Goal: Transaction & Acquisition: Book appointment/travel/reservation

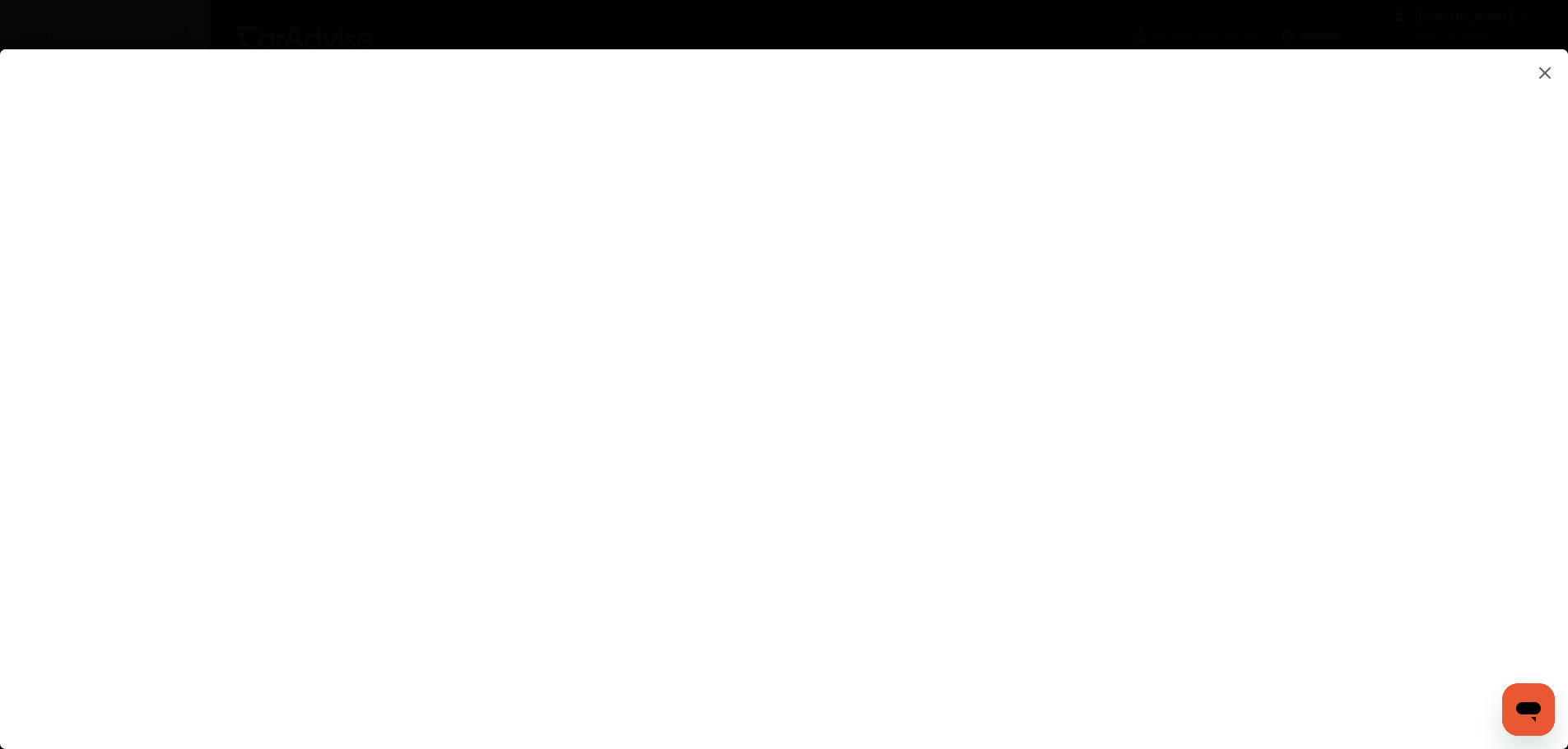
click at [1546, 66] on img at bounding box center [1544, 73] width 19 height 20
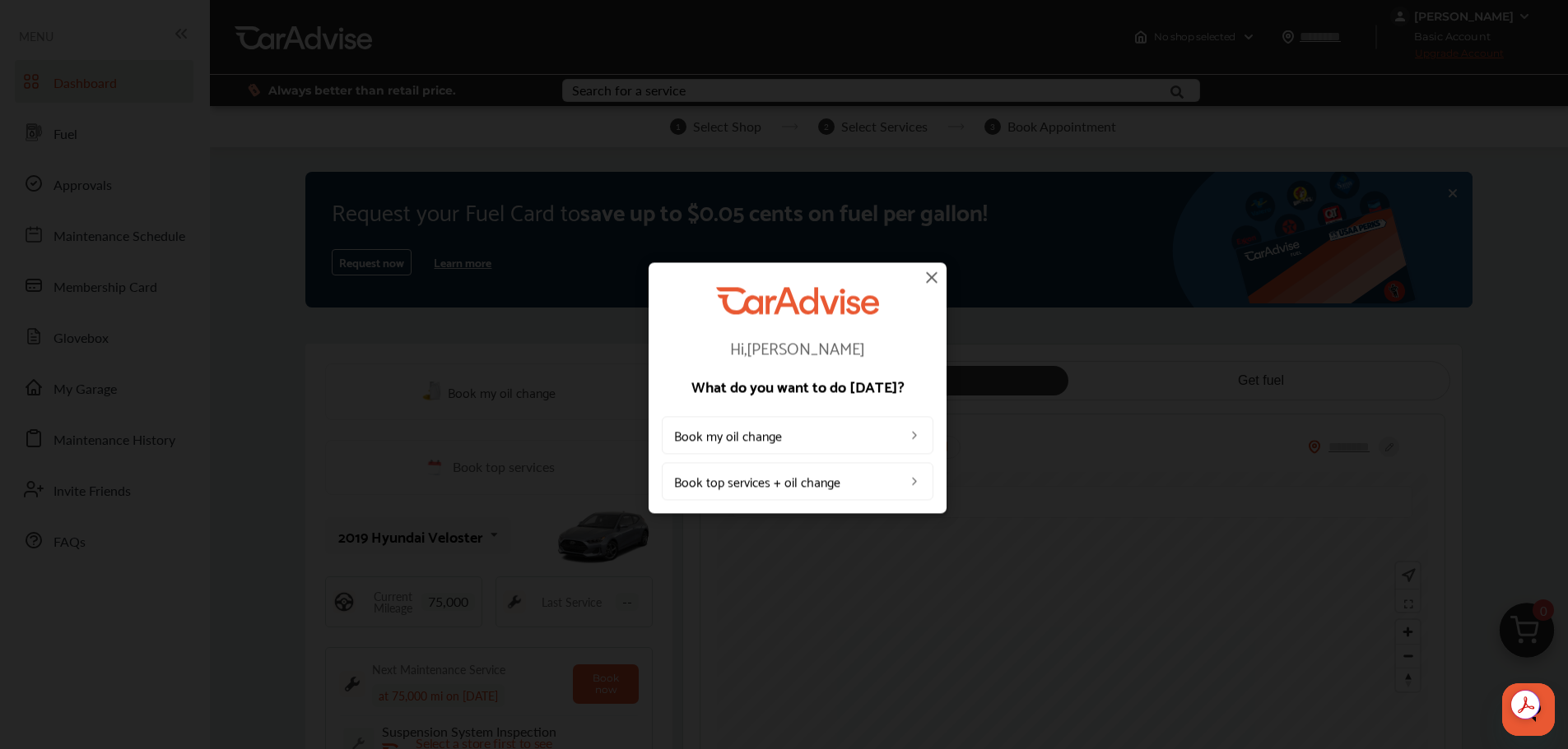
click at [849, 486] on link "Book top services + oil change" at bounding box center [797, 481] width 272 height 38
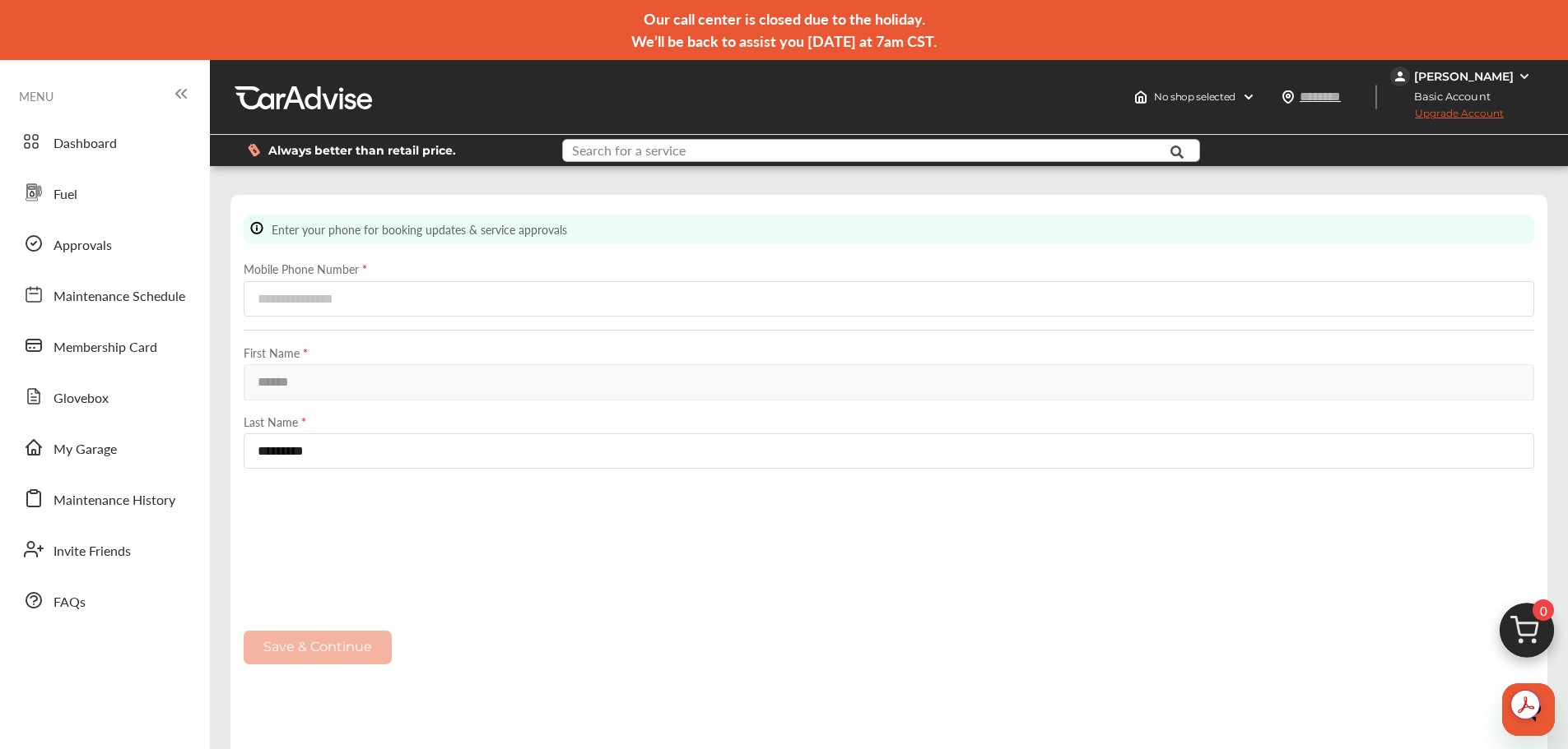
click at [715, 142] on input "text" at bounding box center [855, 153] width 582 height 26
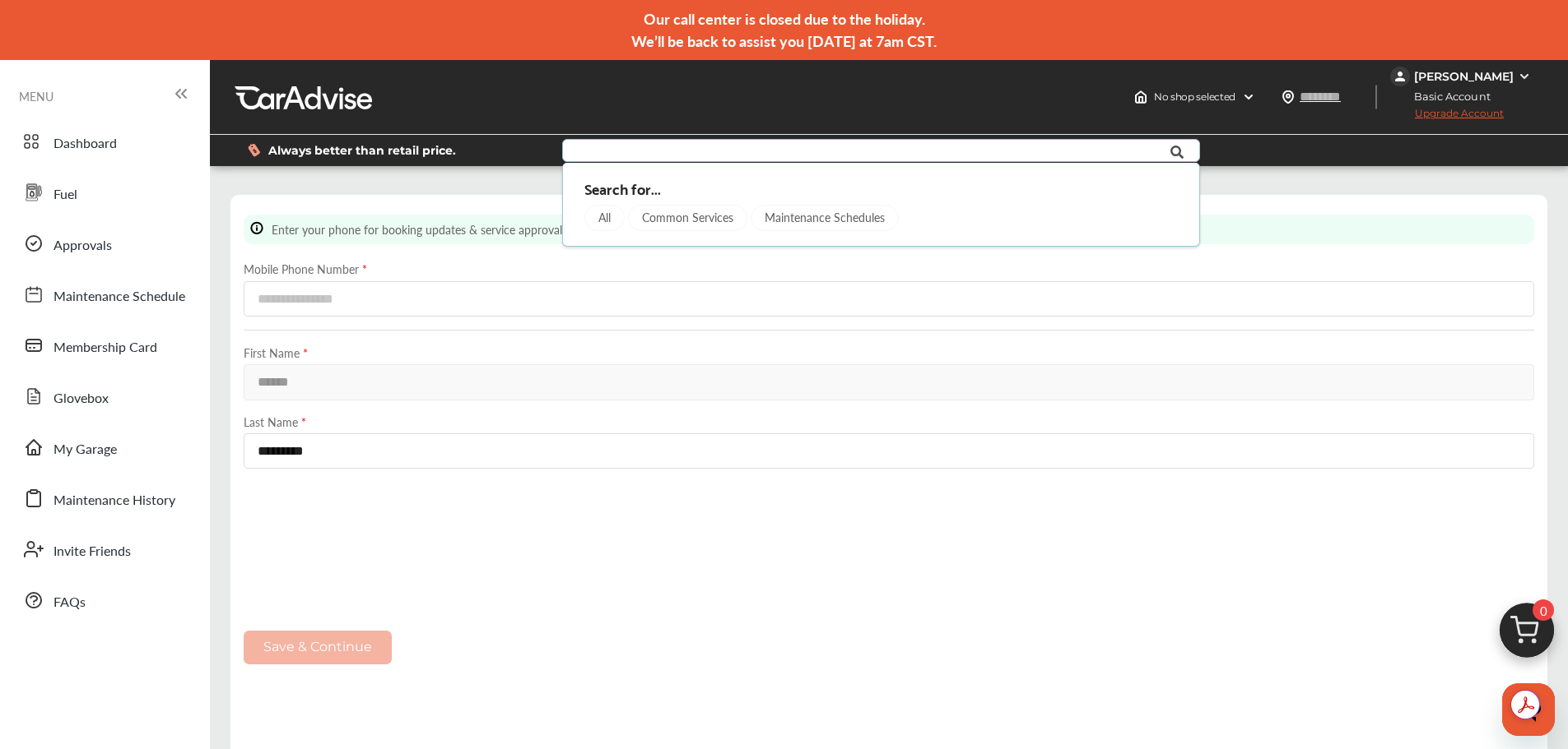
click at [699, 220] on div "Common Services" at bounding box center [687, 217] width 119 height 27
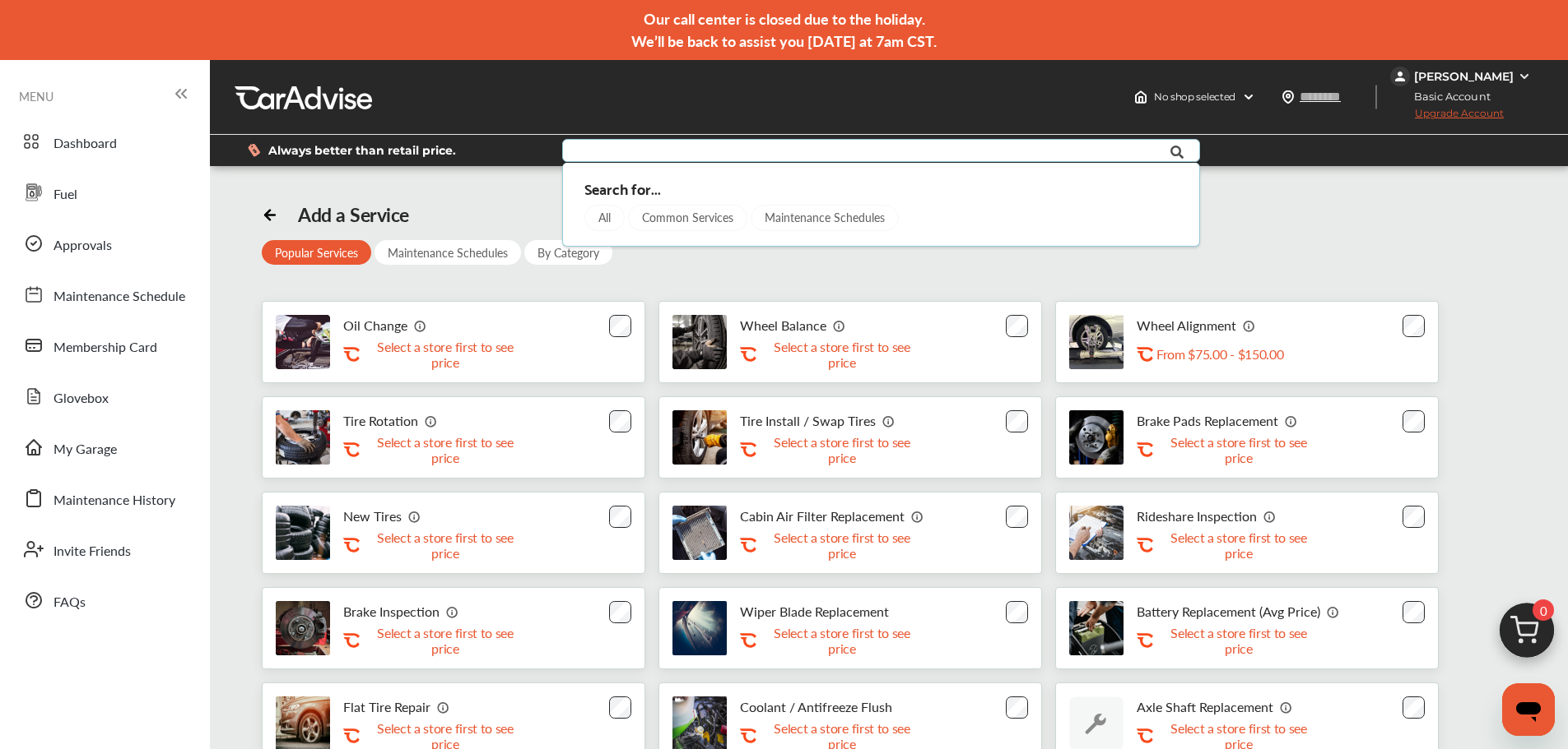
click at [809, 222] on div "Maintenance Schedules" at bounding box center [824, 217] width 148 height 27
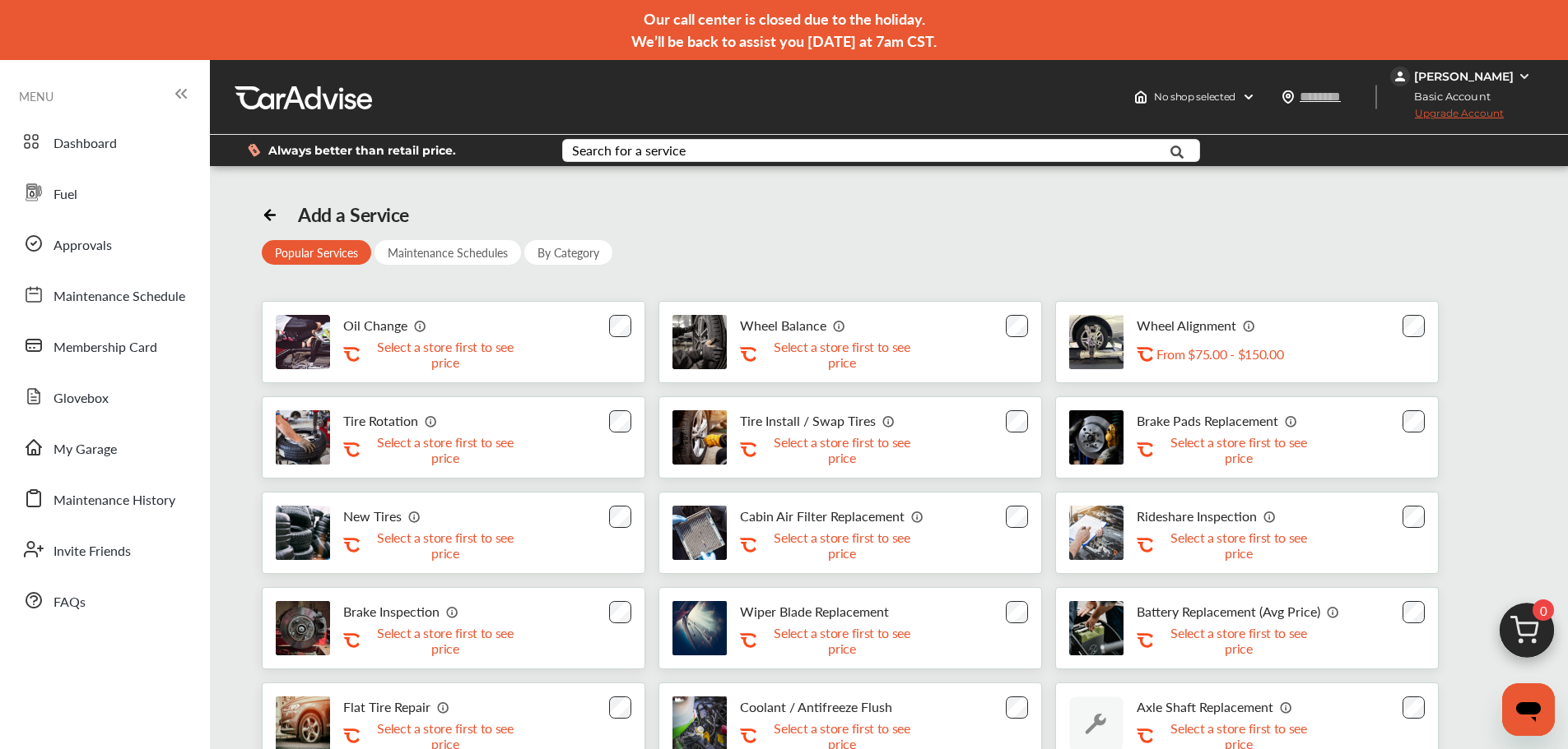
click at [406, 258] on div "Maintenance Schedules" at bounding box center [447, 252] width 147 height 25
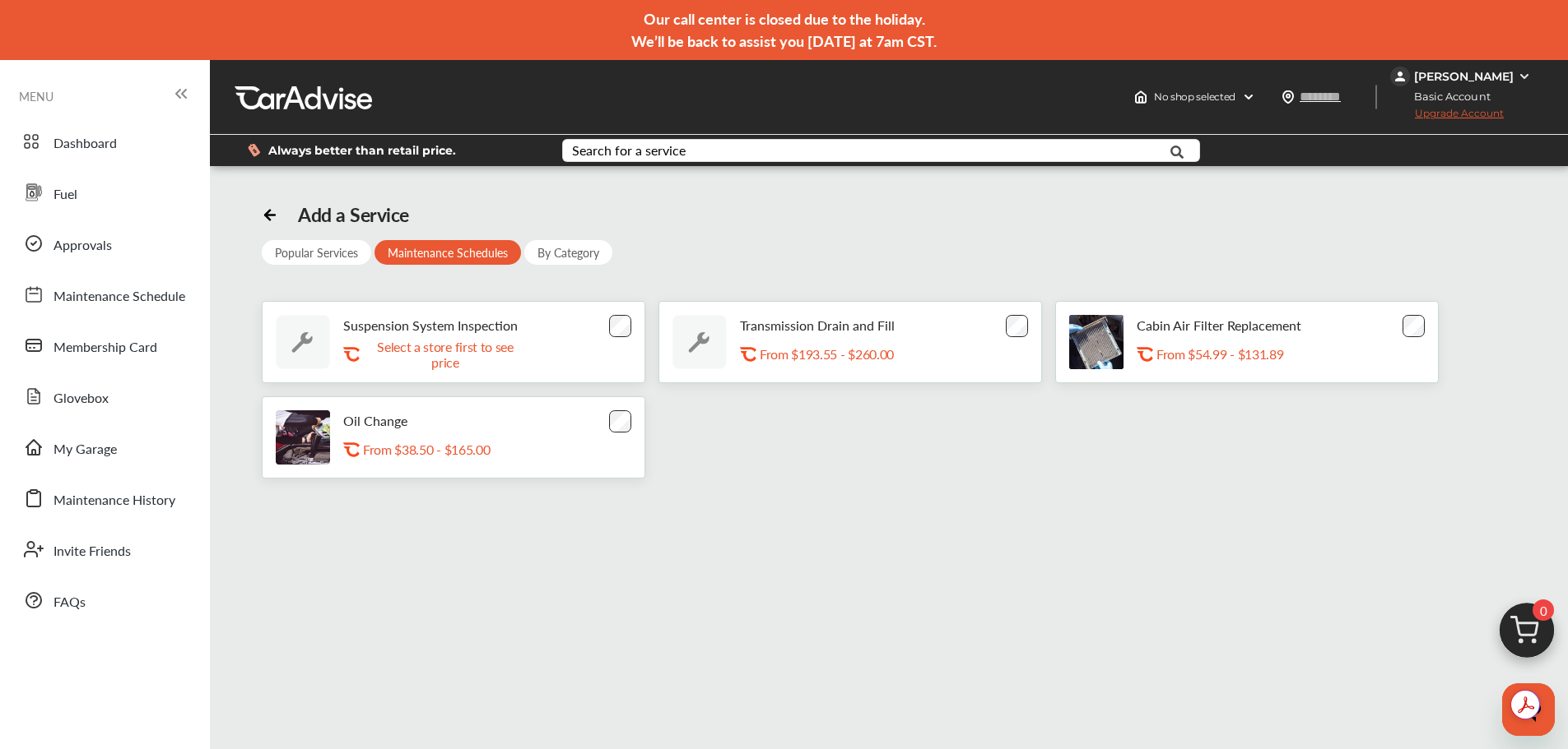
click at [324, 250] on div "Popular Services" at bounding box center [316, 252] width 110 height 25
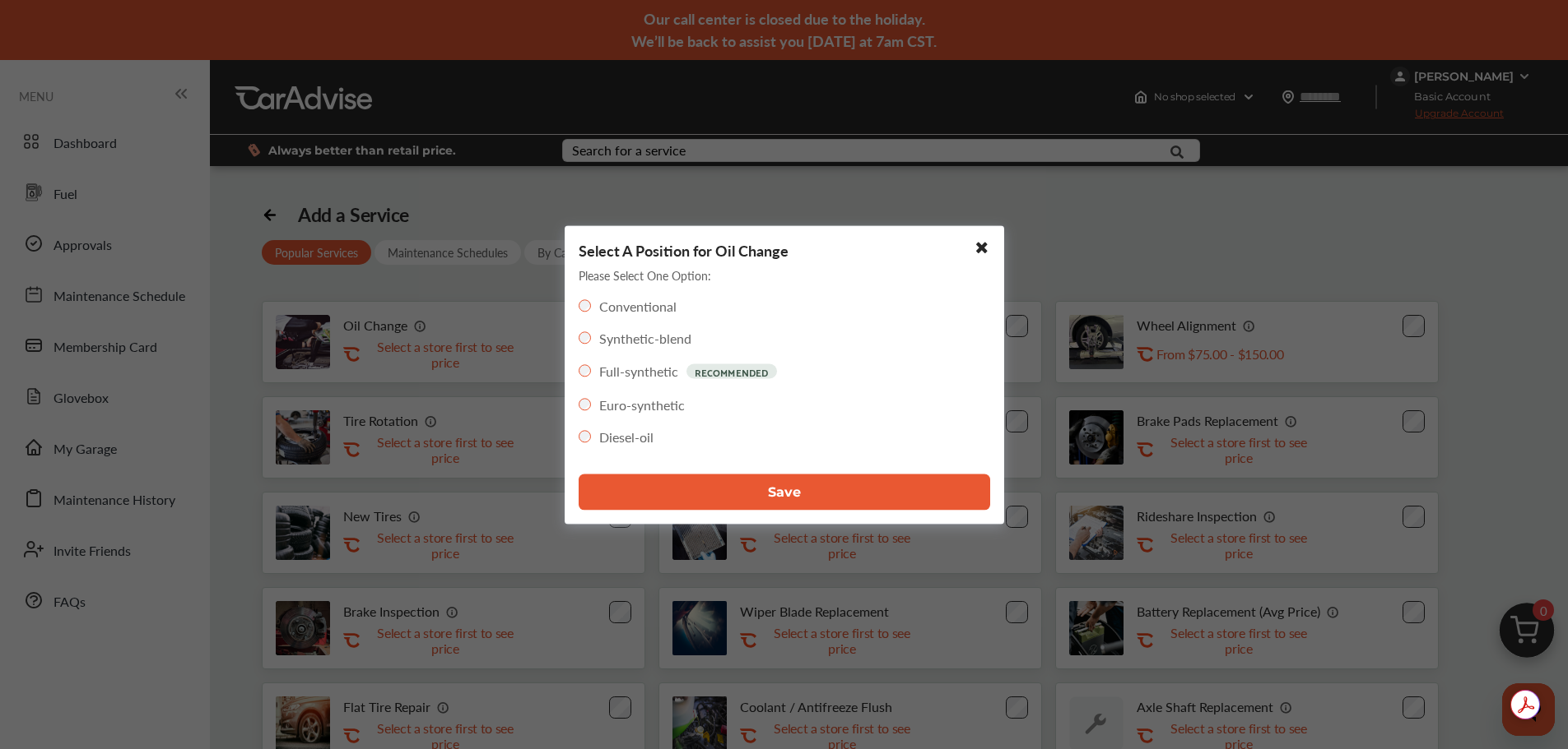
click at [763, 487] on button "Save" at bounding box center [784, 491] width 411 height 36
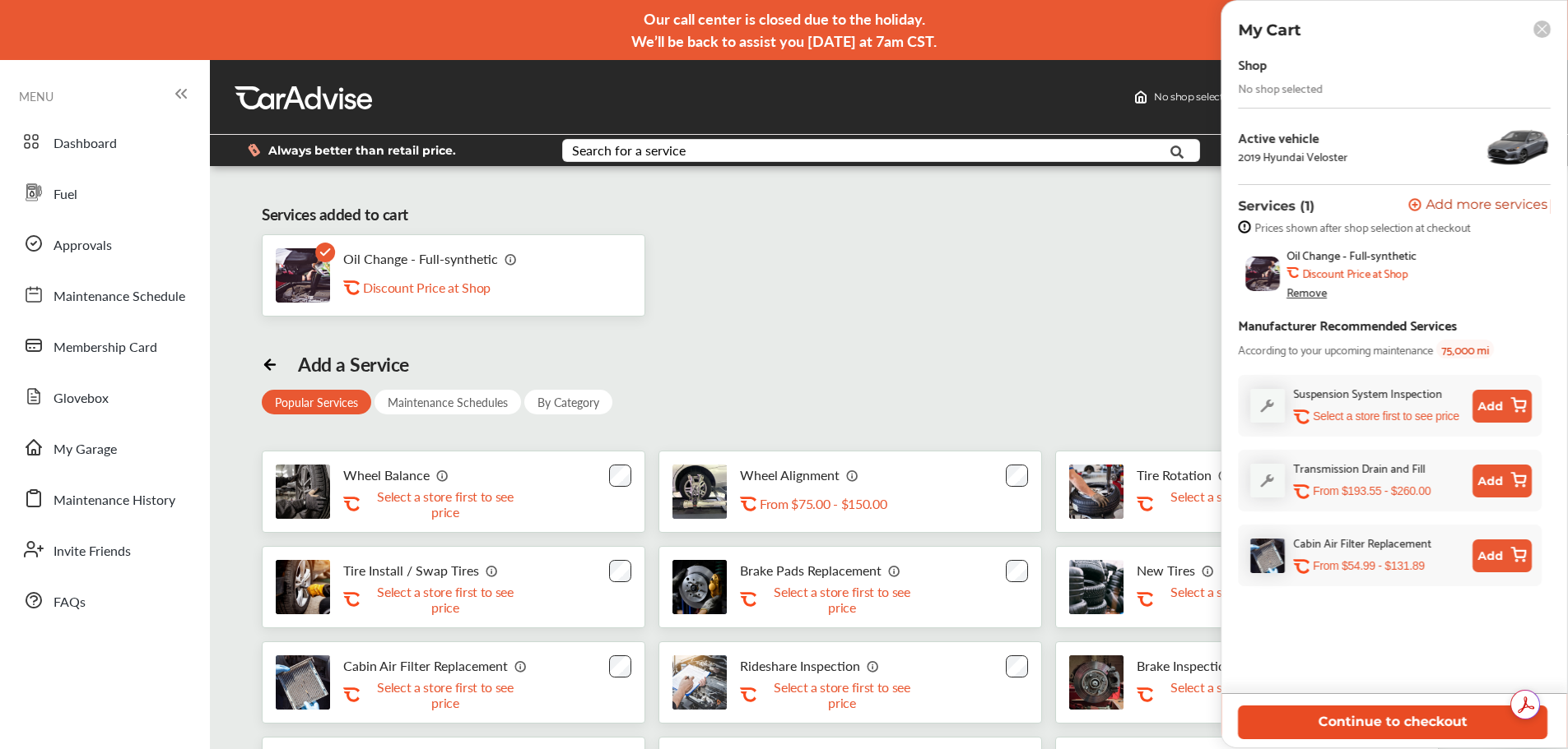
click at [1421, 715] on button "Continue to checkout" at bounding box center [1393, 722] width 310 height 34
